Goal: Transaction & Acquisition: Obtain resource

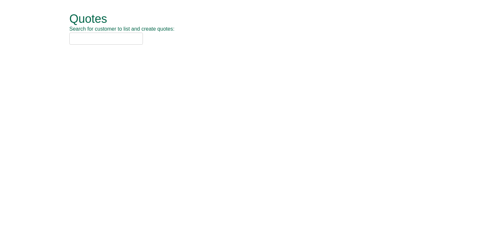
click at [115, 41] on input "text" at bounding box center [106, 39] width 74 height 12
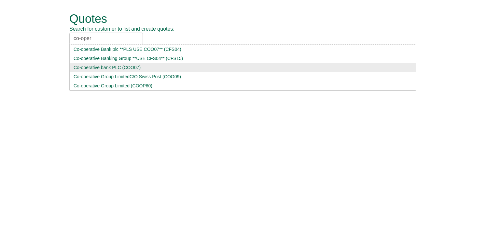
type input "co-oper"
click at [117, 67] on div "Co-operative bank PLC (COO07)" at bounding box center [243, 67] width 338 height 7
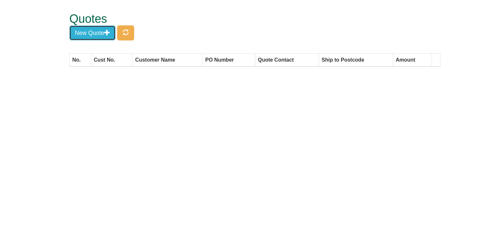
click at [95, 34] on button "New Quote" at bounding box center [92, 32] width 46 height 15
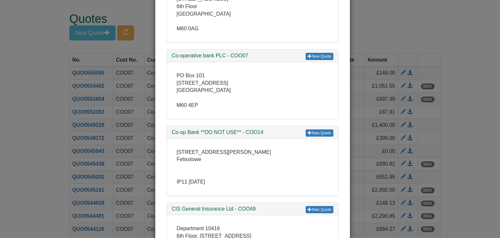
scroll to position [228, 0]
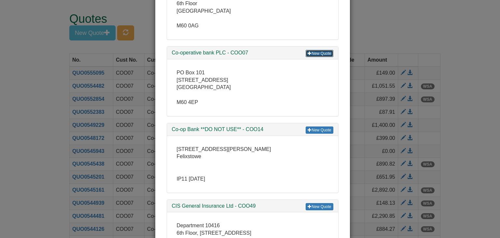
click at [319, 52] on link "New Quote" at bounding box center [319, 53] width 27 height 7
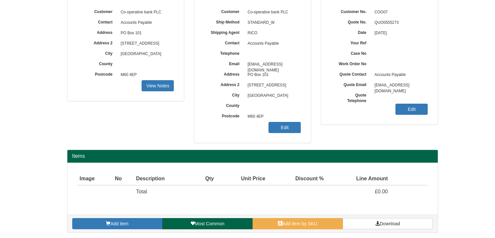
scroll to position [78, 0]
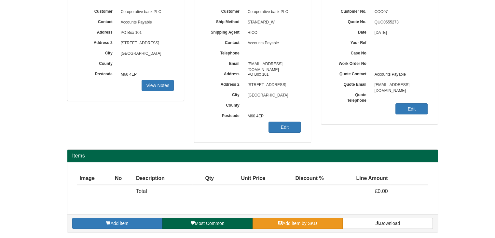
click at [274, 223] on link "Add item by SKU" at bounding box center [298, 223] width 90 height 11
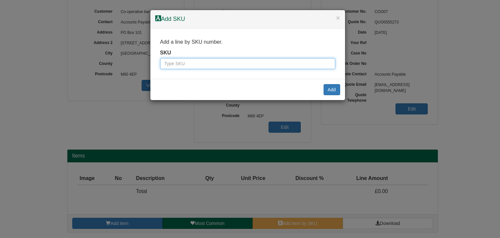
click at [233, 61] on input "text" at bounding box center [247, 63] width 175 height 11
paste input "100136289"
type input "100136289"
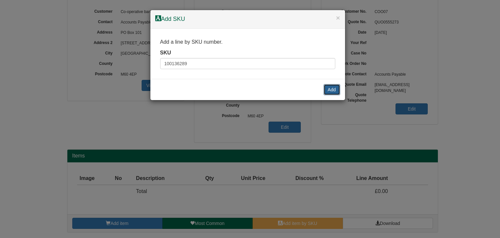
click at [330, 90] on button "Add" at bounding box center [332, 89] width 17 height 11
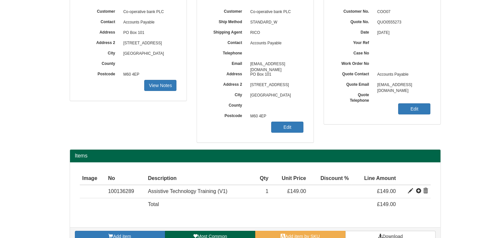
scroll to position [92, 0]
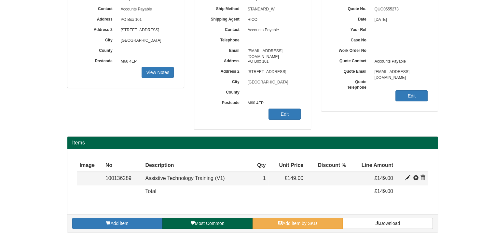
click at [405, 176] on span at bounding box center [407, 177] width 5 height 5
type input "Assistive Technology Training (V1)"
type input "65.00"
type input "149.00"
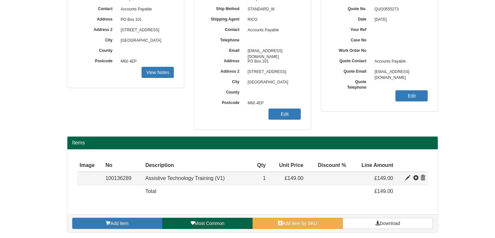
type input "1"
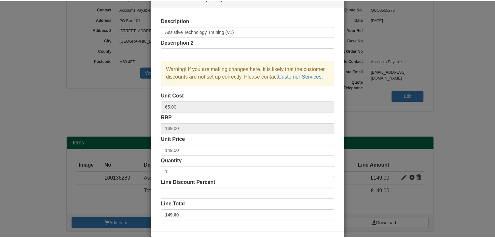
scroll to position [47, 0]
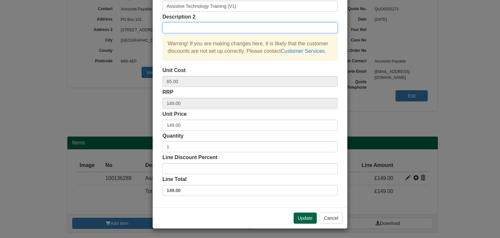
click at [197, 27] on input "text" at bounding box center [250, 27] width 175 height 11
type input "Dragon"
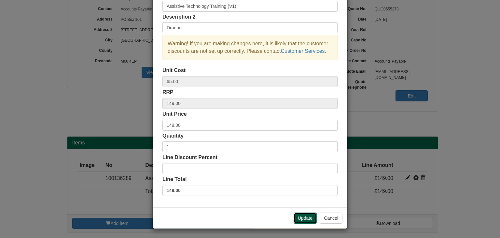
click at [299, 215] on button "Update" at bounding box center [305, 217] width 23 height 11
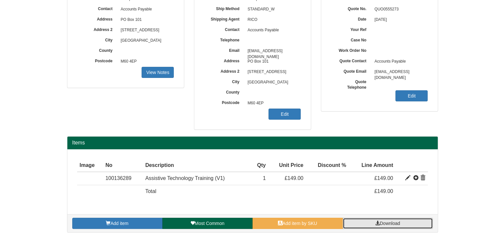
click at [360, 218] on link "Download" at bounding box center [388, 223] width 90 height 11
